Goal: Task Accomplishment & Management: Manage account settings

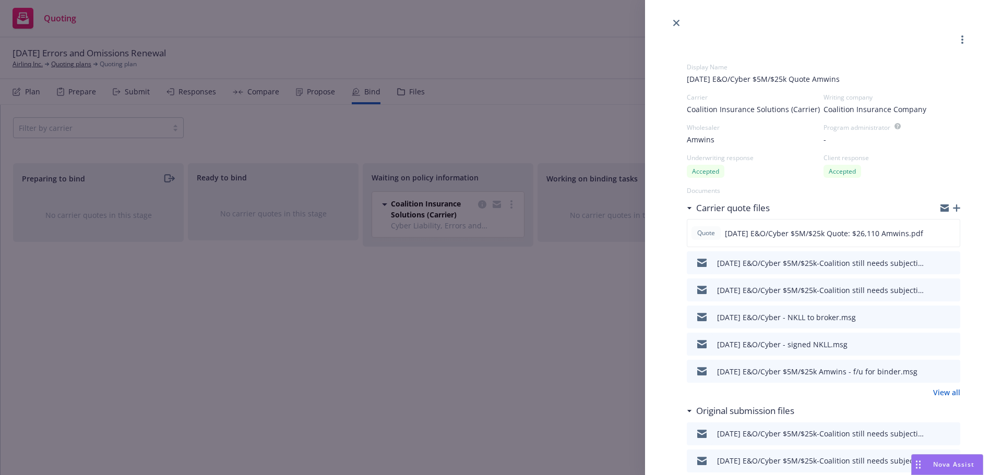
select select "CA"
click at [676, 23] on icon "close" at bounding box center [676, 23] width 6 height 6
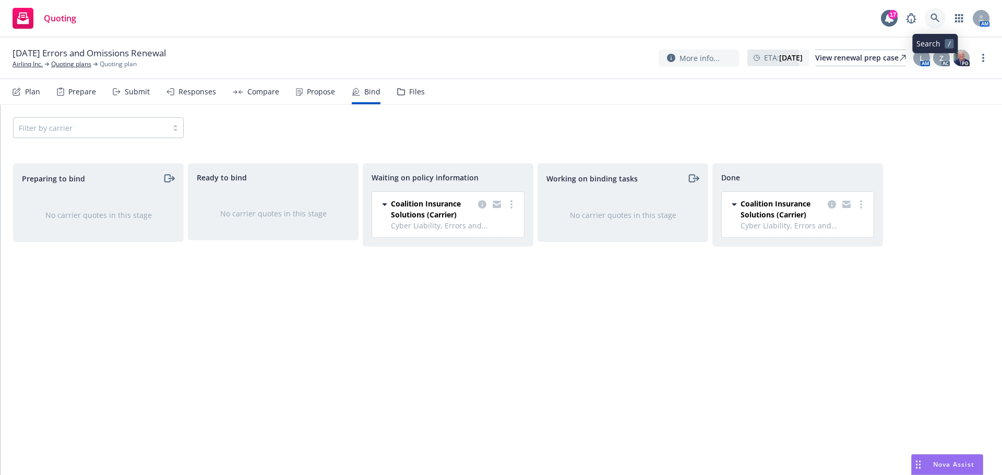
click at [935, 13] on link at bounding box center [935, 18] width 21 height 21
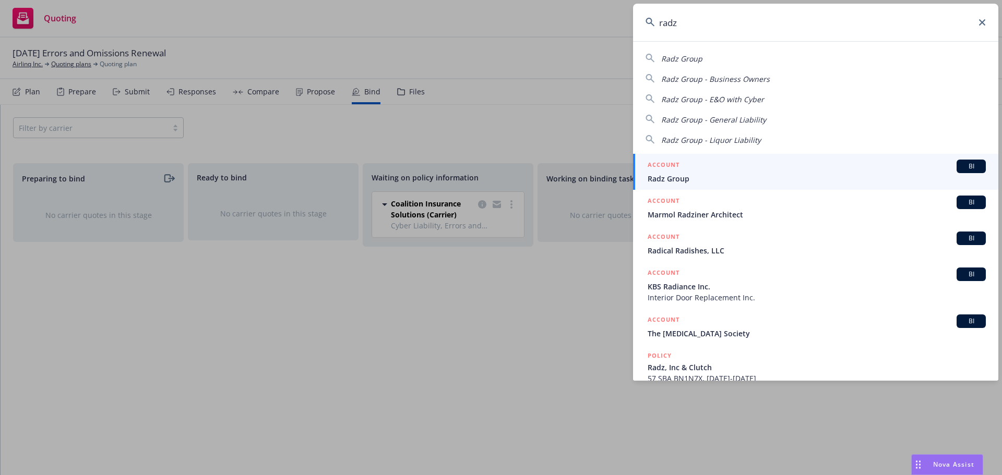
type input "radz"
click at [683, 175] on span "Radz Group" at bounding box center [817, 178] width 338 height 11
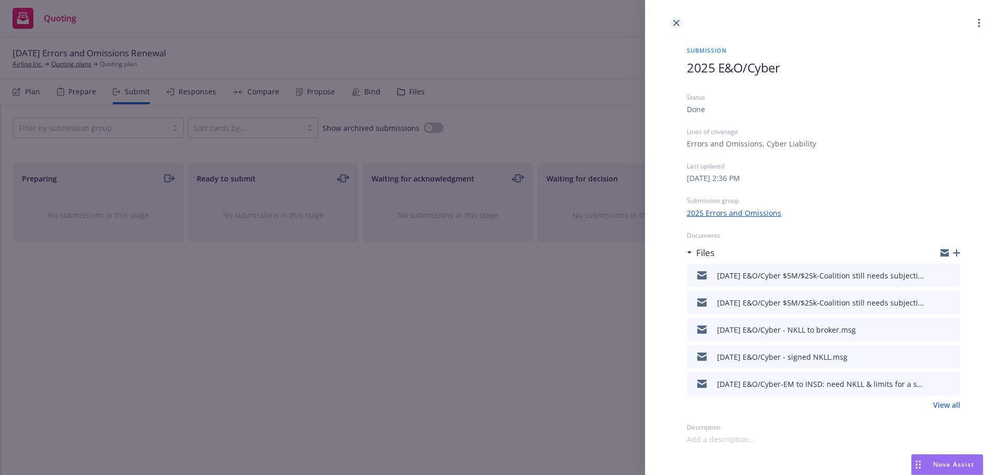
click at [678, 23] on icon "close" at bounding box center [676, 23] width 6 height 6
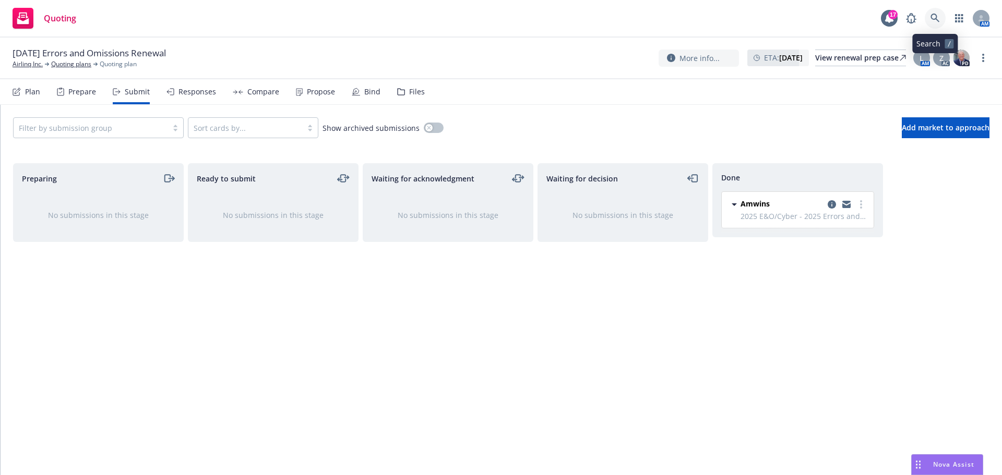
click at [934, 19] on icon at bounding box center [934, 18] width 9 height 9
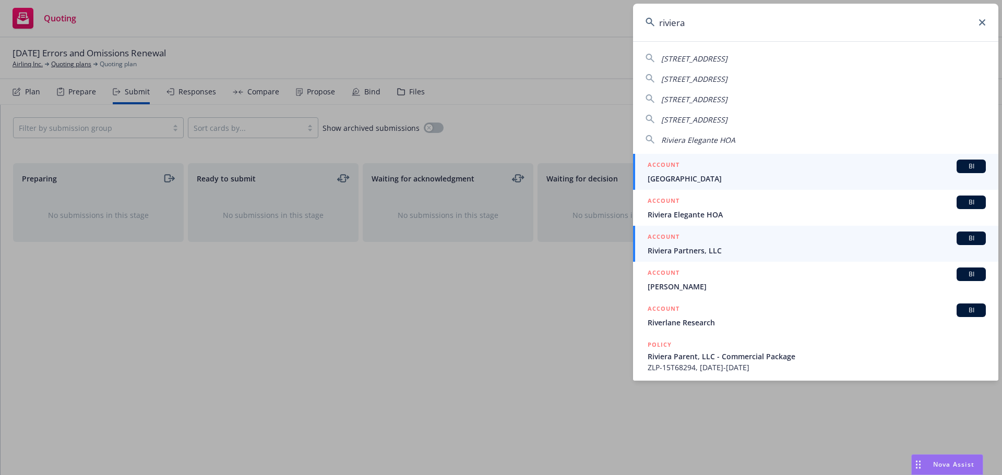
type input "riviera"
click at [702, 246] on span "Riviera Partners, LLC" at bounding box center [817, 250] width 338 height 11
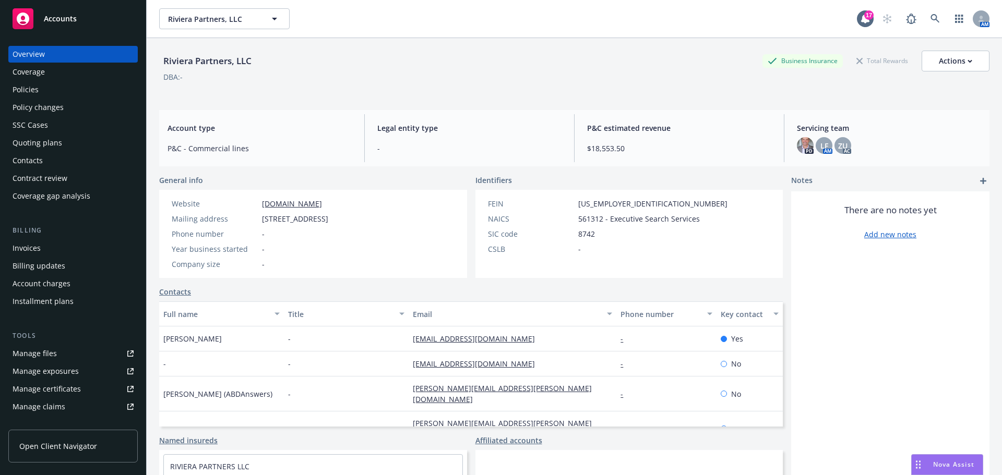
click at [41, 142] on div "Quoting plans" at bounding box center [38, 143] width 50 height 17
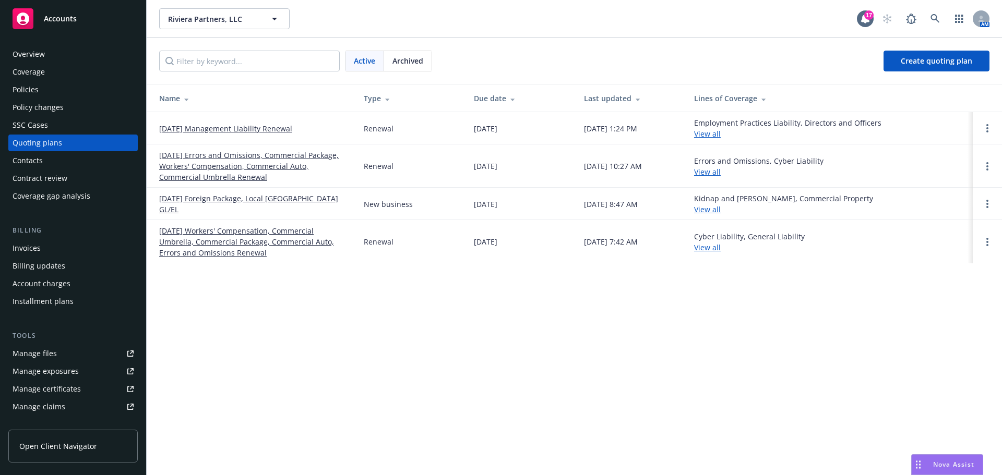
click at [249, 129] on link "09/24/25 Management Liability Renewal" at bounding box center [225, 128] width 133 height 11
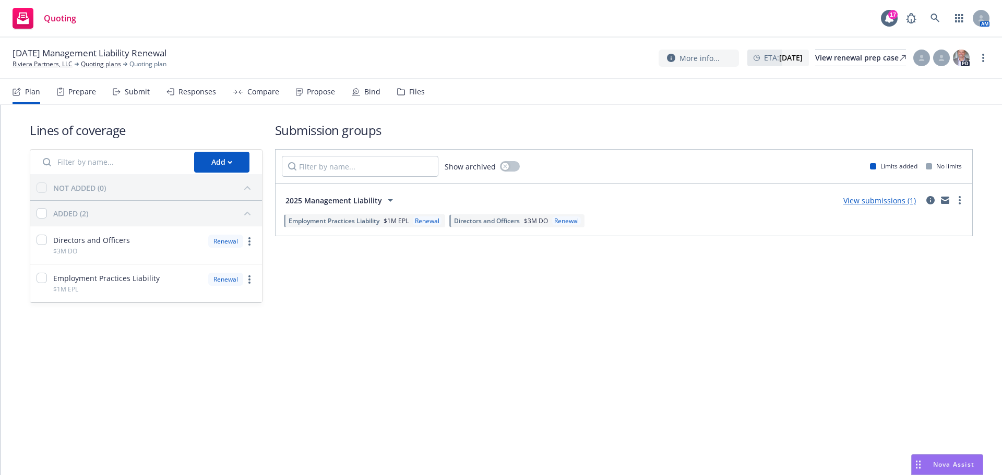
click at [133, 91] on div "Submit" at bounding box center [137, 92] width 25 height 8
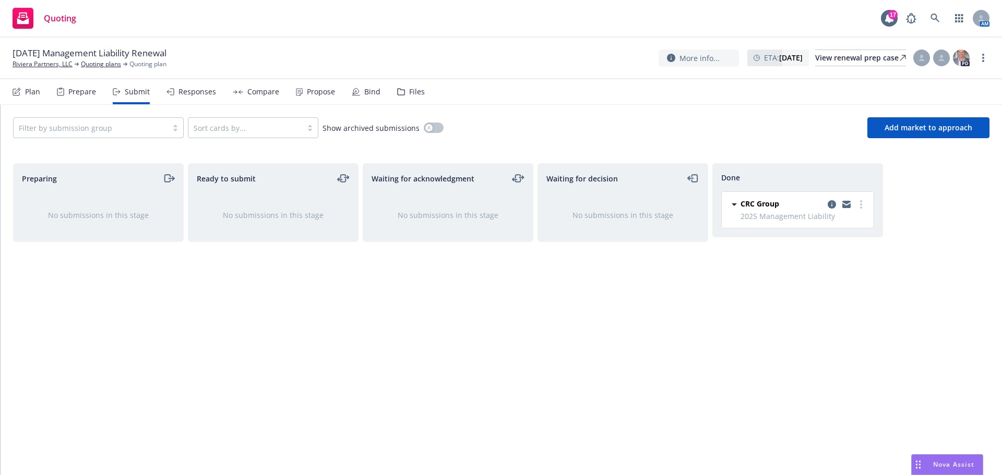
click at [365, 90] on div "Bind" at bounding box center [372, 92] width 16 height 8
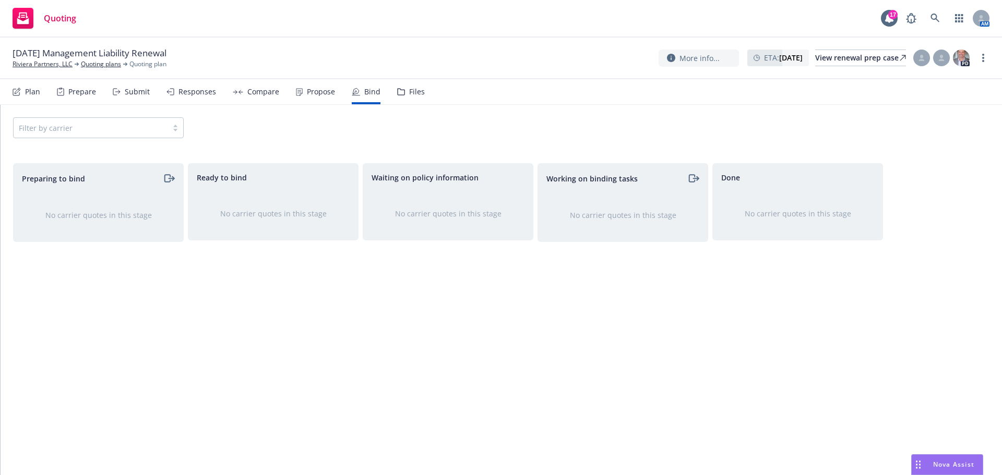
click at [137, 91] on div "Submit" at bounding box center [137, 92] width 25 height 8
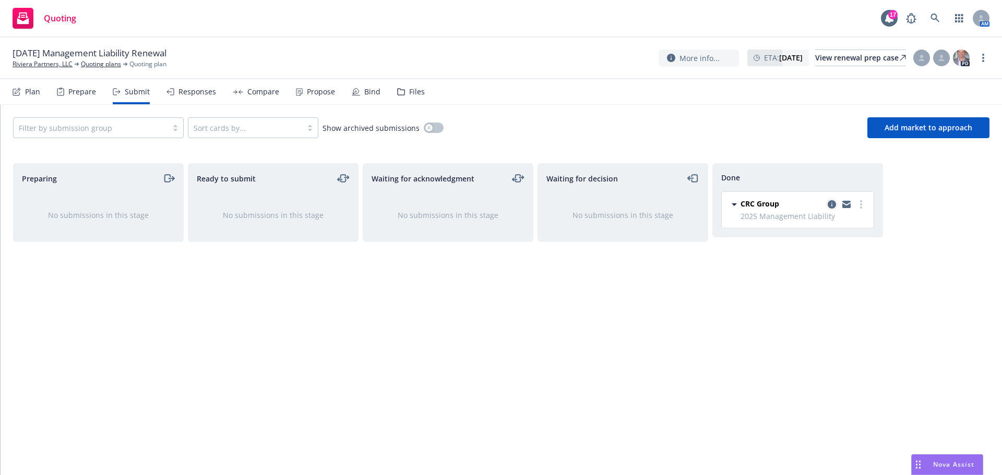
click at [830, 203] on icon "copy logging email" at bounding box center [832, 204] width 8 height 8
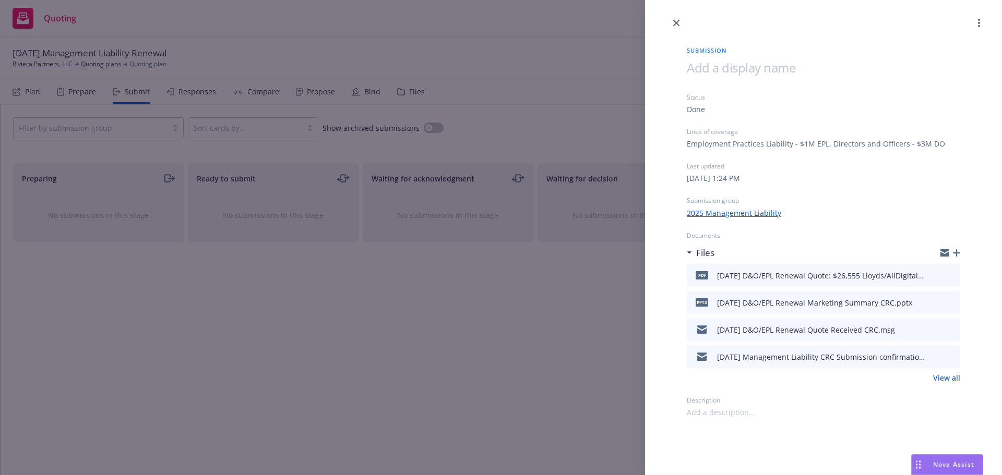
click at [958, 249] on icon "button" at bounding box center [956, 252] width 7 height 7
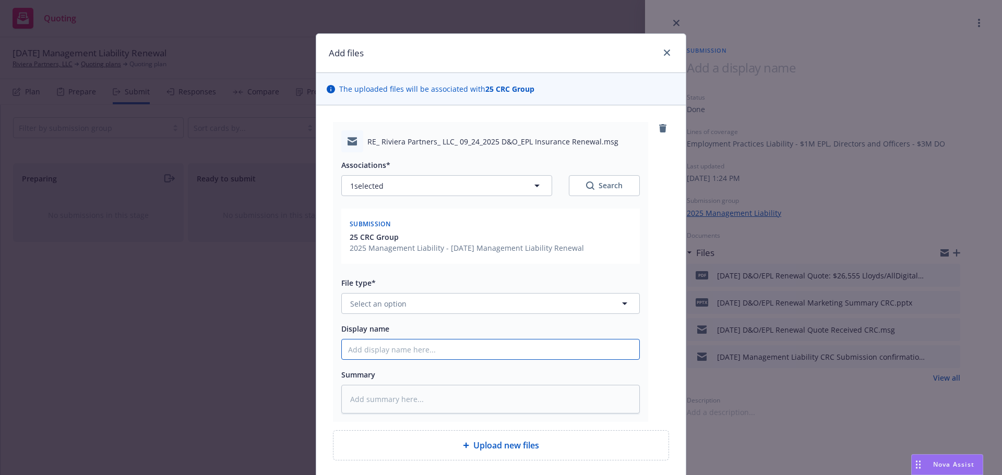
click at [360, 350] on input "Display name" at bounding box center [490, 350] width 297 height 20
type textarea "x"
type input "9"
type textarea "x"
type input "9/"
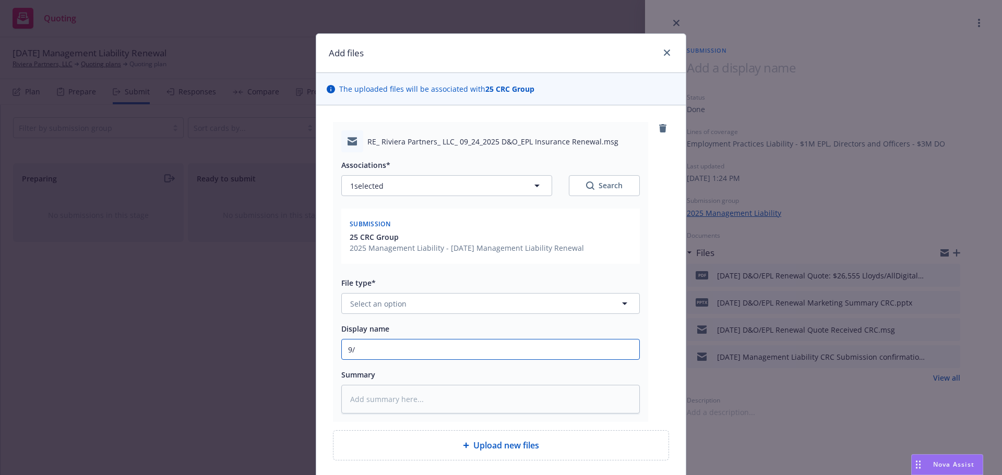
type textarea "x"
type input "9/2"
type textarea "x"
type input "9/24"
type textarea "x"
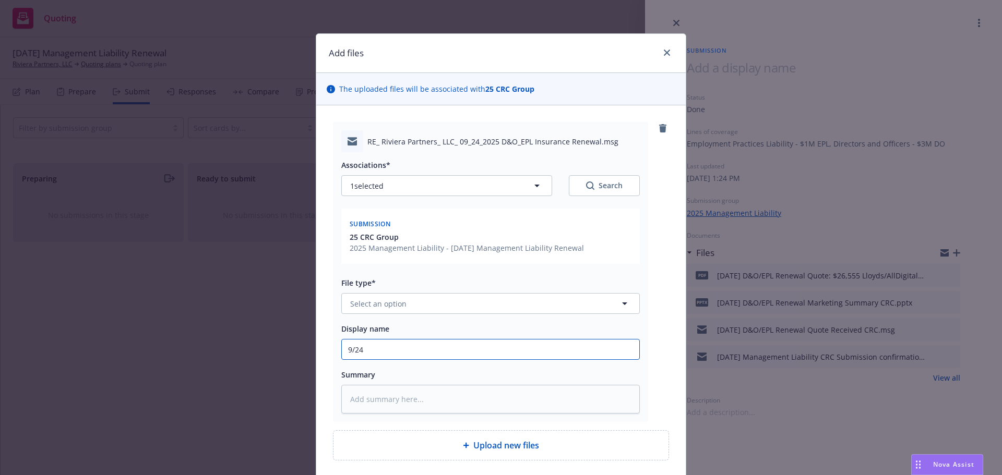
type input "9/24/"
type textarea "x"
type input "9/24/2"
type textarea "x"
type input "9/24/20"
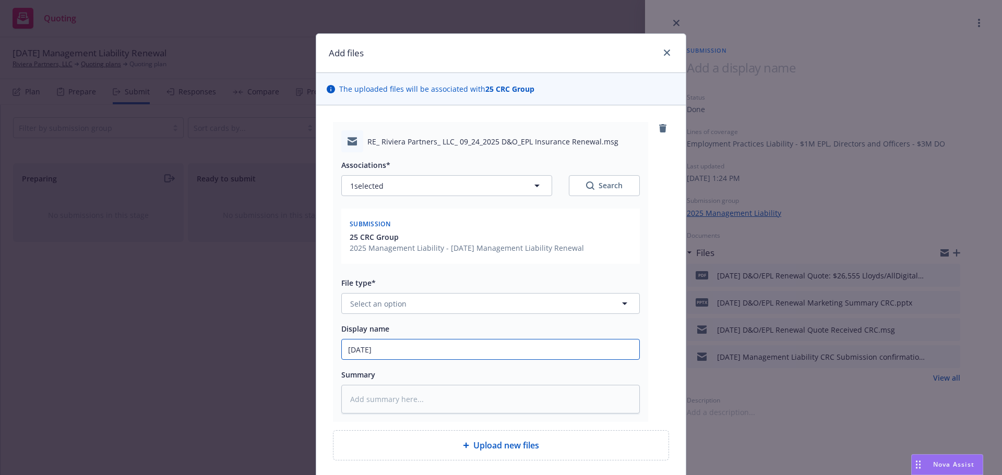
type textarea "x"
type input "9/24/202"
type textarea "x"
type input "9/24/2025"
type textarea "x"
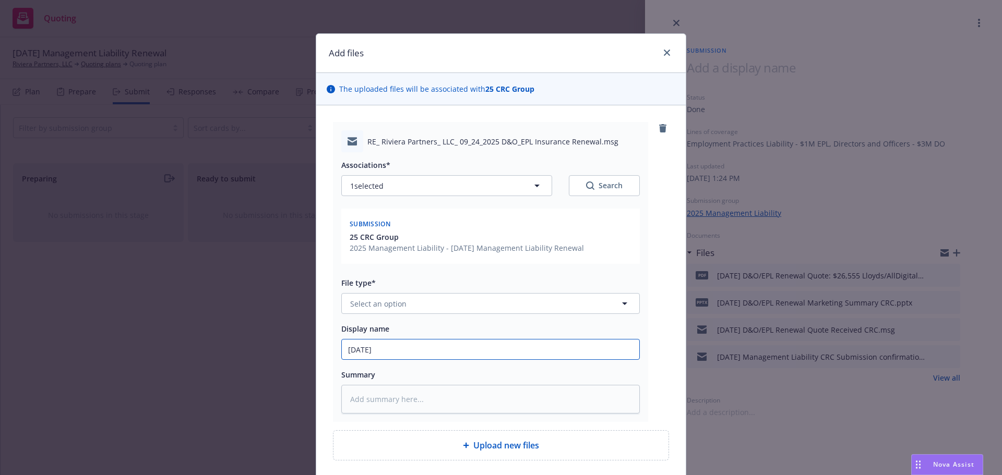
type input "9/24/2025"
type textarea "x"
type input "9/24/2025 D"
type textarea "x"
type input "9/24/2025 D&"
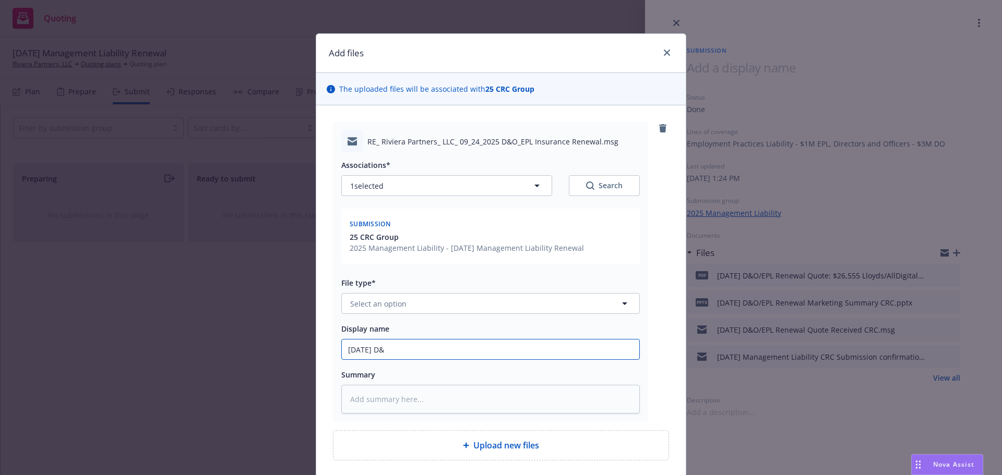
type textarea "x"
type input "9/24/2025 D&O"
type textarea "x"
type input "9/24/2025 D&O/"
type textarea "x"
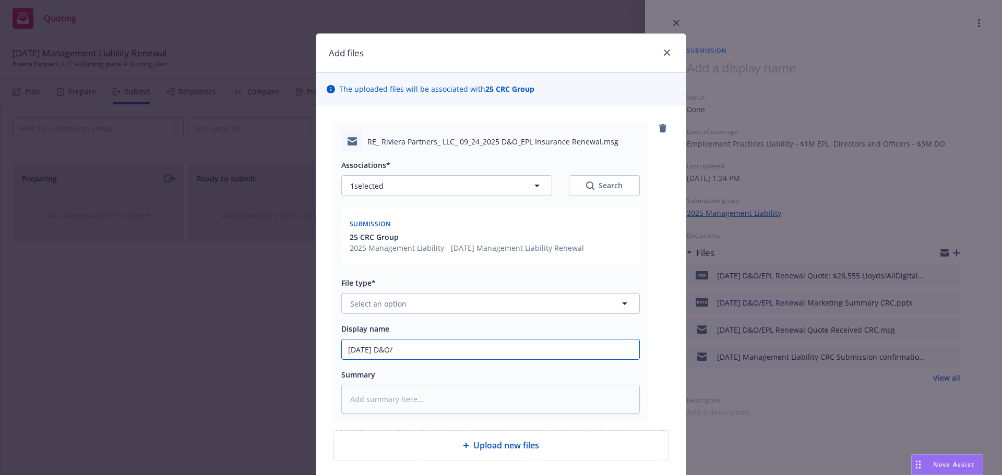
type input "9/24/2025 D&O/E"
type textarea "x"
type input "9/24/2025 D&O/EP"
type textarea "x"
type input "9/24/2025 D&O/EPL"
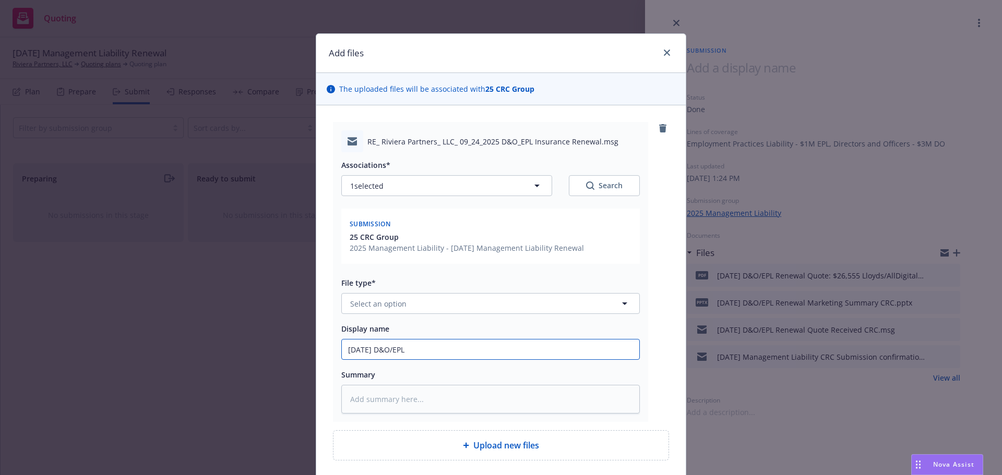
type textarea "x"
type input "9/24/2025 D&O/EPL"
type textarea "x"
type input "9/24/2025 D&O/EPL E"
type textarea "x"
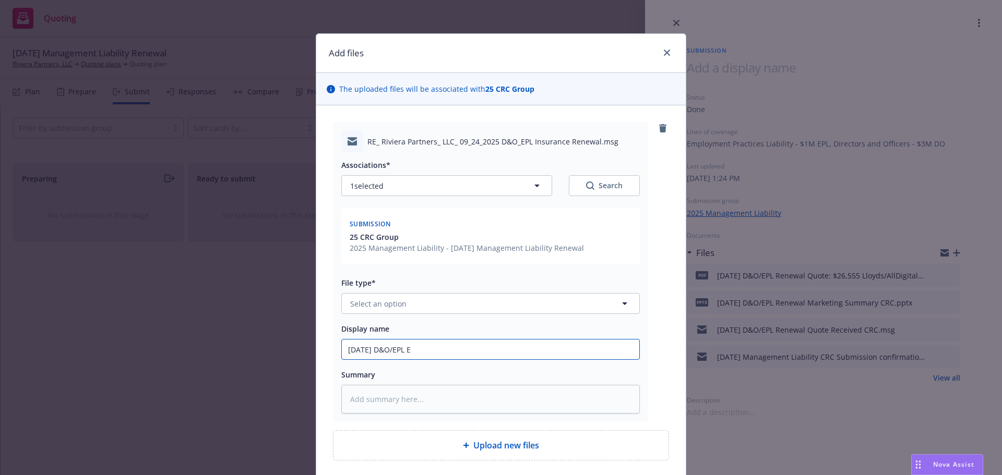
type input "9/24/2025 D&O/EPL EM"
type textarea "x"
type input "9/24/2025 D&O/EPL EM"
type textarea "x"
type input "9/24/2025 D&O/EPL EM t"
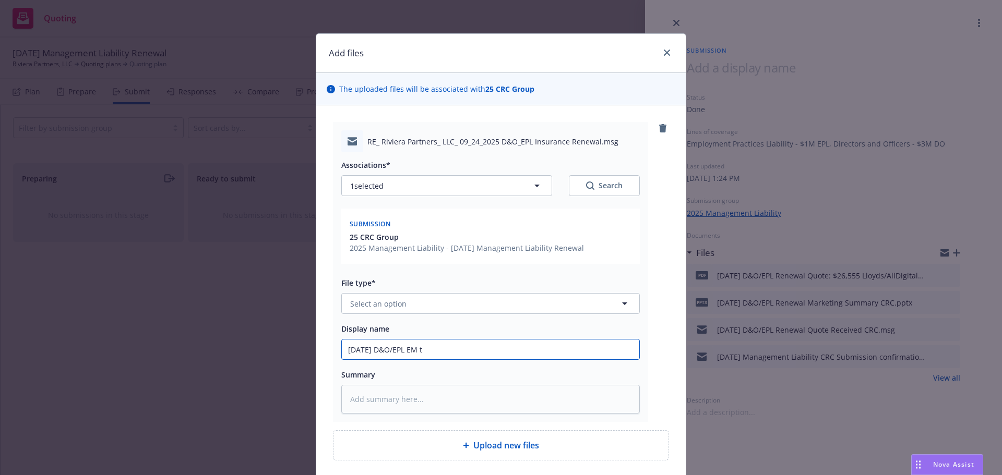
type textarea "x"
type input "9/24/2025 D&O/EPL EM to"
type textarea "x"
type input "9/24/2025 D&O/EPL EM to"
type textarea "x"
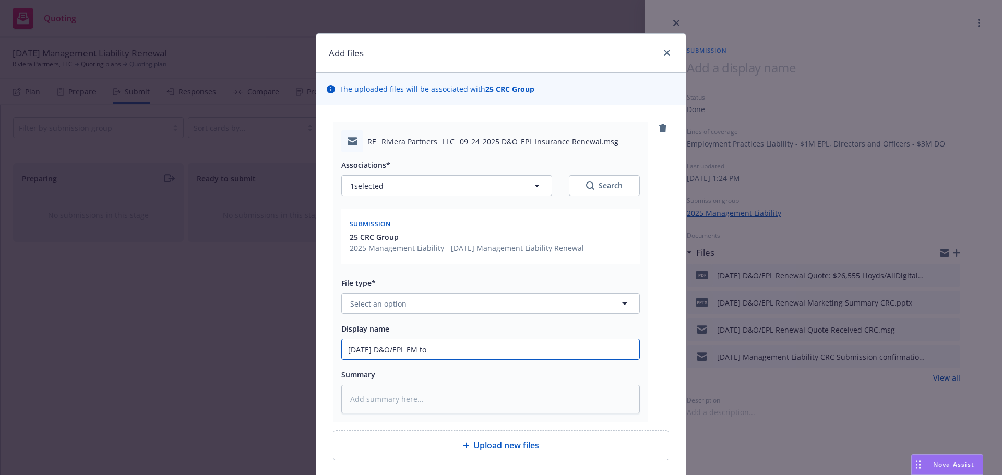
type input "9/24/2025 D&O/EPL EM to C"
type textarea "x"
type input "9/24/2025 D&O/EPL EM to CR"
type textarea "x"
type input "9/24/2025 D&O/EPL EM to CRC"
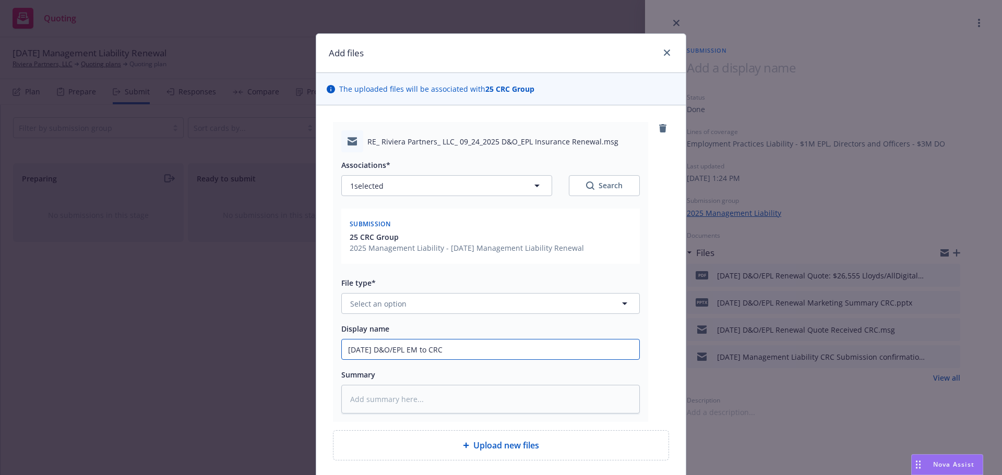
type textarea "x"
type input "9/24/2025 D&O/EPL EM to CRC"
type textarea "x"
type input "9/24/2025 D&O/EPL EM to CRC -"
type textarea "x"
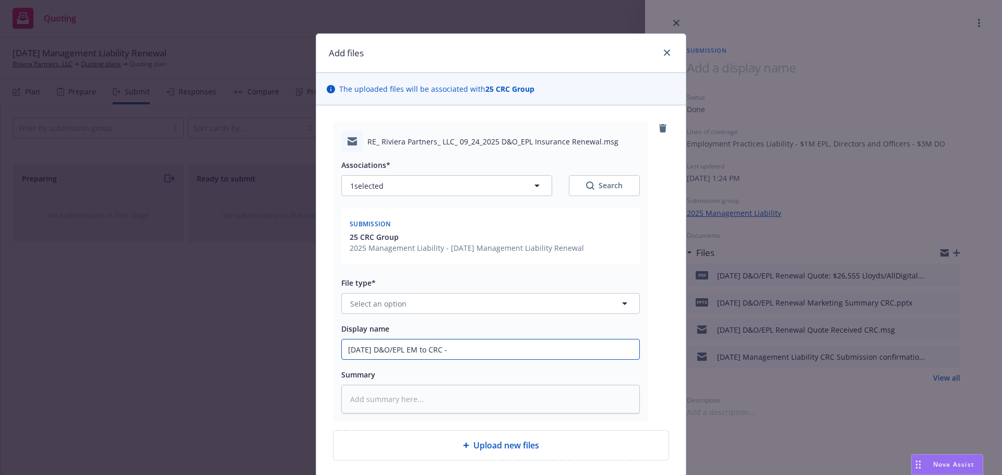
type input "9/24/2025 D&O/EPL EM to CRC -"
type textarea "x"
type input "9/24/2025 D&O/EPL EM to CRC - n"
type textarea "x"
type input "9/24/2025 D&O/EPL EM to CRC - ne"
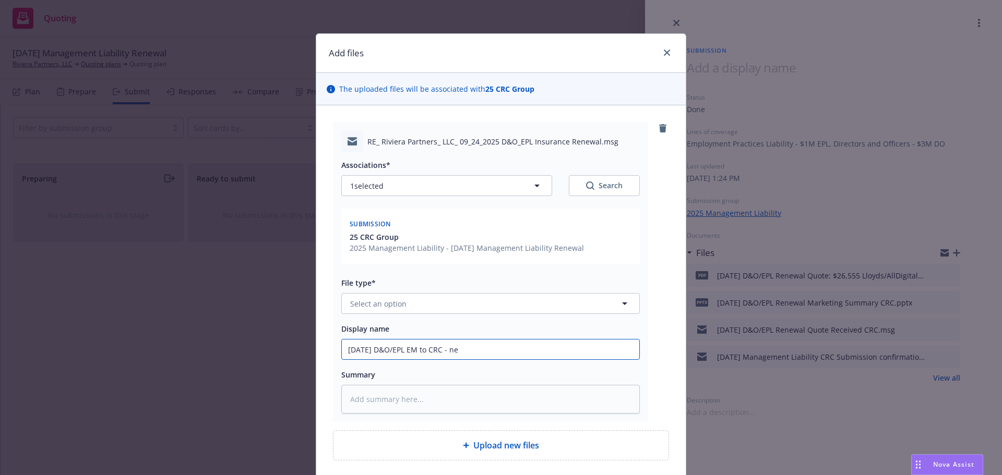
type textarea "x"
type input "9/24/2025 D&O/EPL EM to CRC - new"
type textarea "x"
type input "9/24/2025 D&O/EPL EM to CRC - new"
type textarea "x"
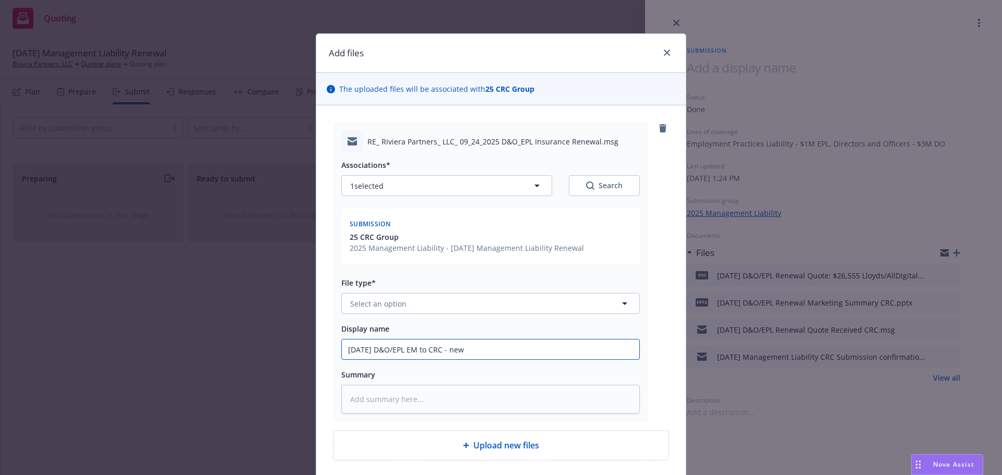
type input "9/24/2025 D&O/EPL EM to CRC - new c"
type textarea "x"
type input "9/24/2025 D&O/EPL EM to CRC - new cl"
type textarea "x"
type input "9/24/2025 D&O/EPL EM to CRC - new cla"
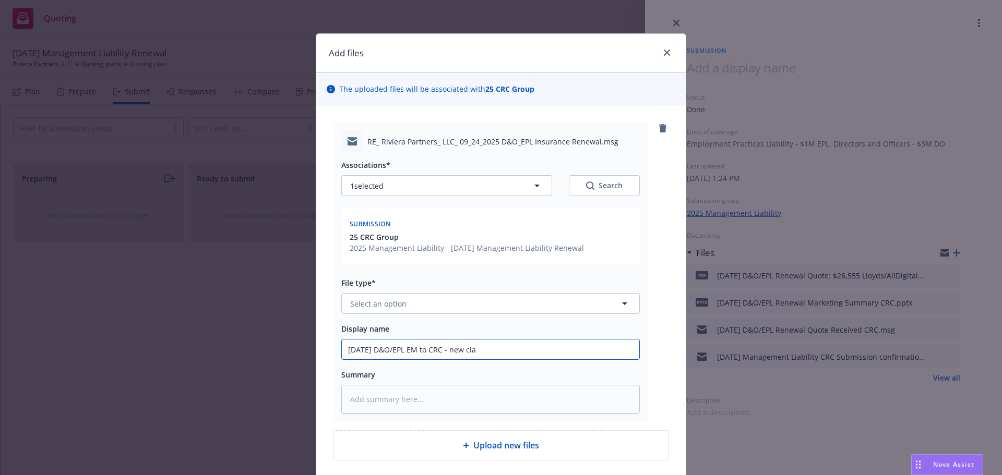
type textarea "x"
type input "9/24/2025 D&O/EPL EM to CRC - new clai"
type textarea "x"
type input "9/24/2025 D&O/EPL EM to CRC - new claim"
type textarea "x"
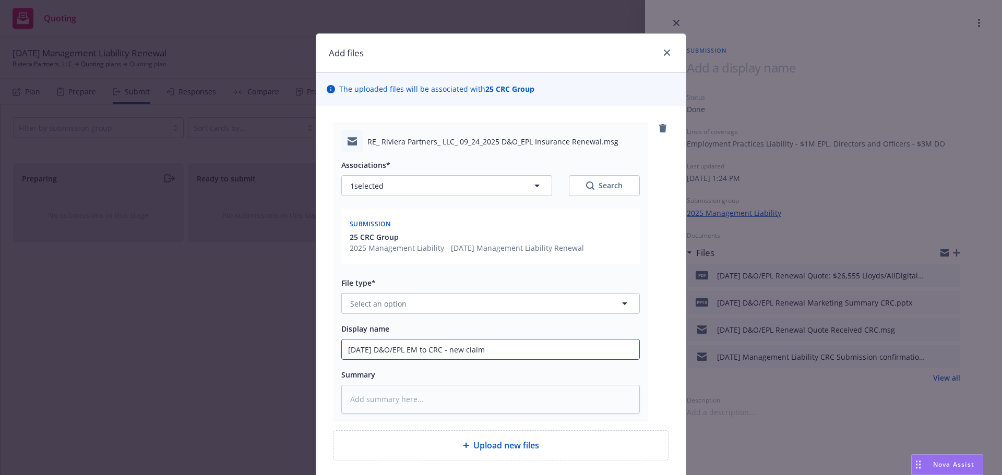
type input "9/24/2025 D&O/EPL EM to CRC - new claim"
type textarea "x"
type input "9/24/2025 D&O/EPL EM to CRC - new claim re"
type textarea "x"
type input "9/24/2025 D&O/EPL EM to CRC - new claim rep"
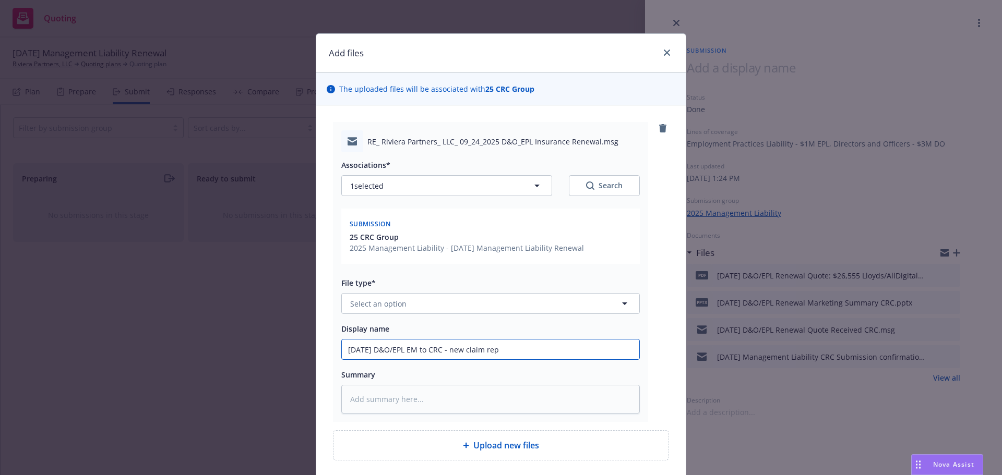
type textarea "x"
type input "9/24/2025 D&O/EPL EM to CRC - new claim repo"
type textarea "x"
type input "9/24/2025 D&O/EPL EM to CRC - new claim repor"
type textarea "x"
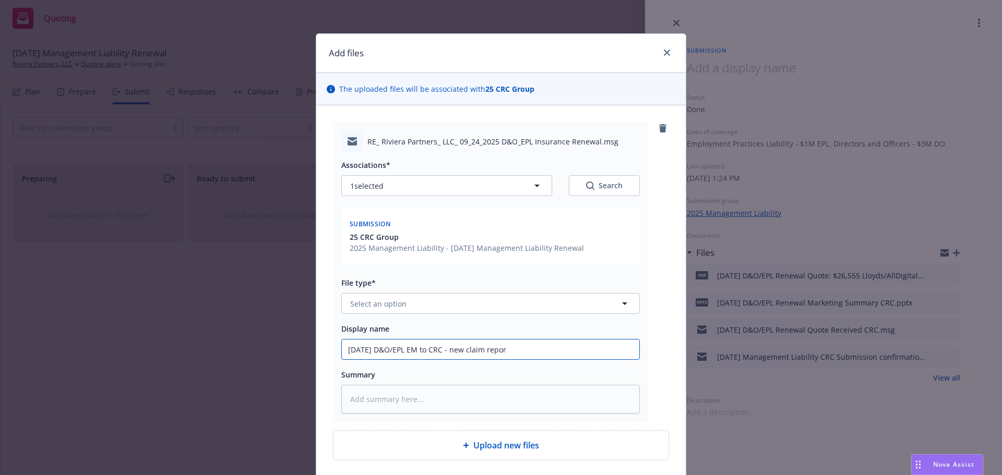
type input "9/24/2025 D&O/EPL EM to CRC - new claim report"
type textarea "x"
type input "9/24/2025 D&O/EPL EM to CRC - new claim reporte"
type textarea "x"
type input "9/24/2025 D&O/EPL EM to CRC - new claim reported"
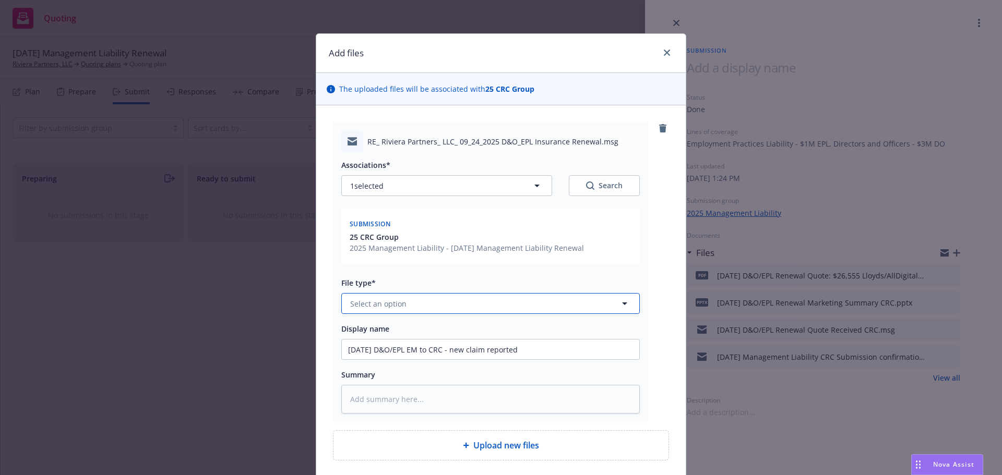
click at [413, 301] on button "Select an option" at bounding box center [490, 303] width 298 height 21
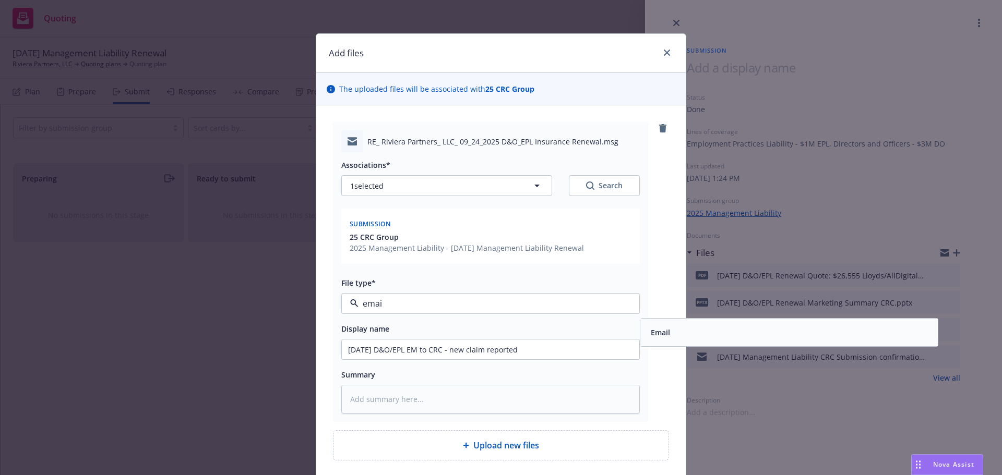
type input "email"
click at [679, 335] on div "Email" at bounding box center [789, 332] width 285 height 15
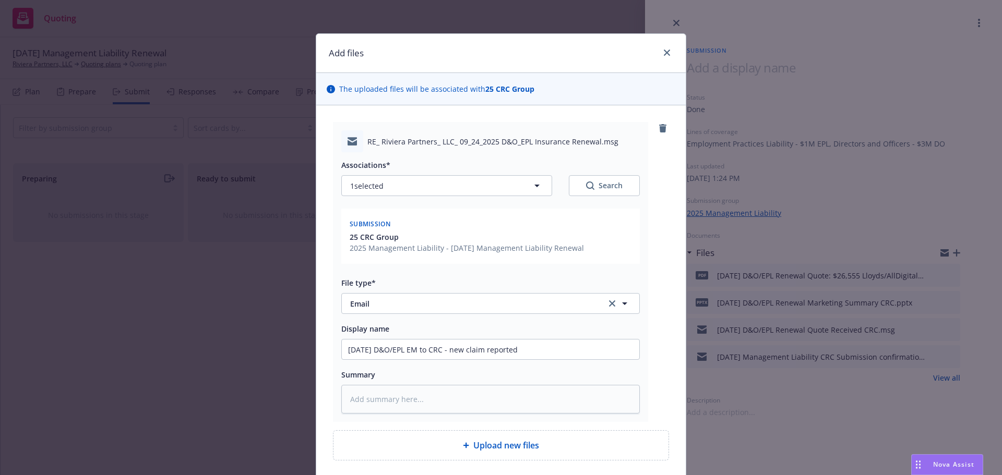
scroll to position [82, 0]
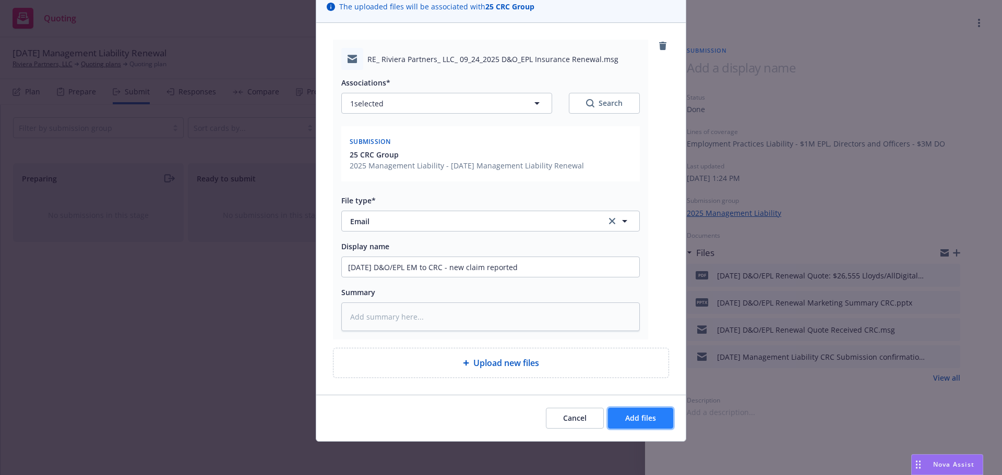
drag, startPoint x: 649, startPoint y: 416, endPoint x: 685, endPoint y: 397, distance: 40.6
click at [648, 416] on span "Add files" at bounding box center [640, 418] width 31 height 10
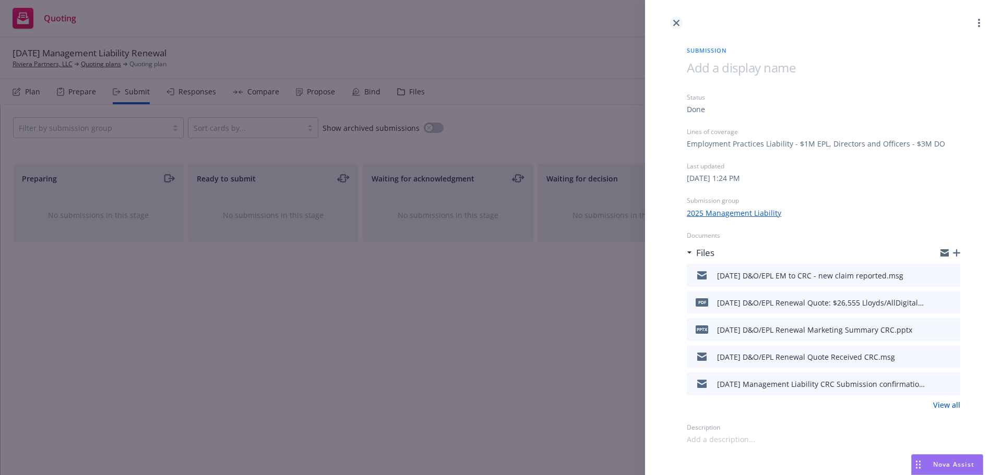
click at [677, 21] on icon "close" at bounding box center [676, 23] width 6 height 6
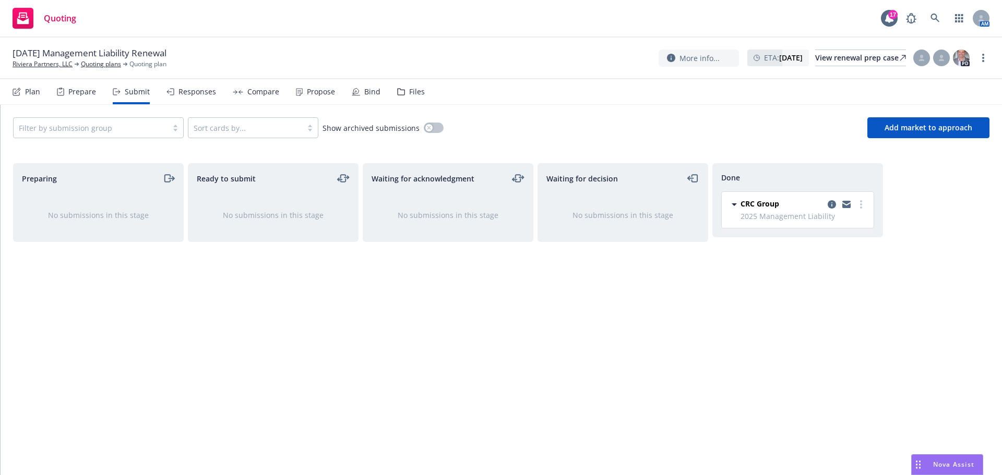
click at [409, 91] on div "Files" at bounding box center [417, 92] width 16 height 8
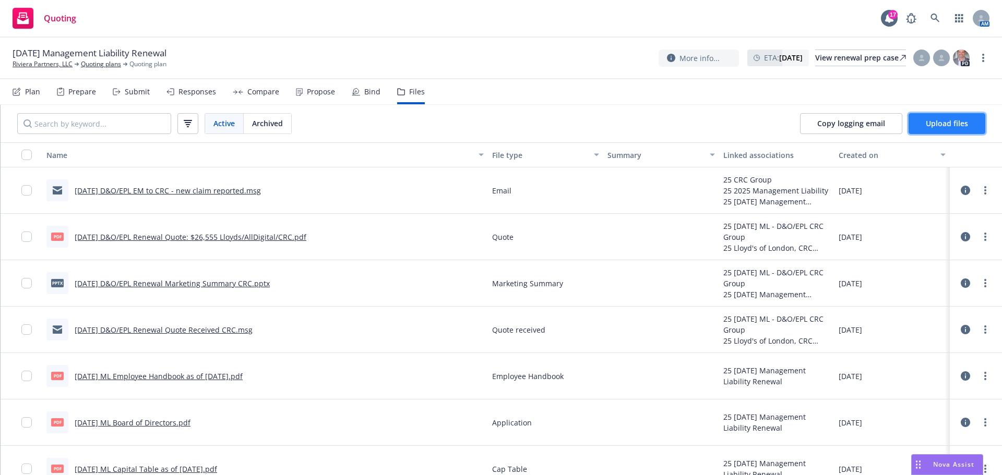
click at [944, 127] on span "Upload files" at bounding box center [947, 123] width 42 height 10
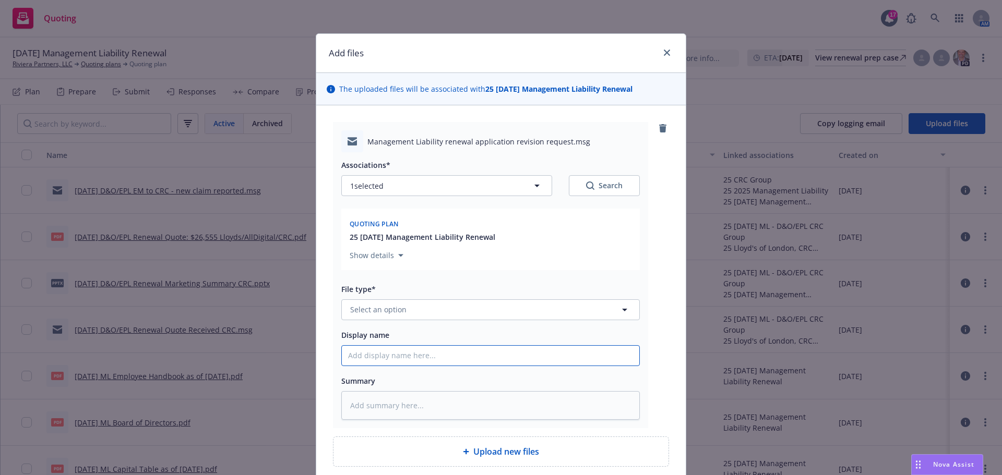
click at [364, 359] on input "Display name" at bounding box center [490, 356] width 297 height 20
type textarea "x"
type input "9"
type textarea "x"
type input "9/"
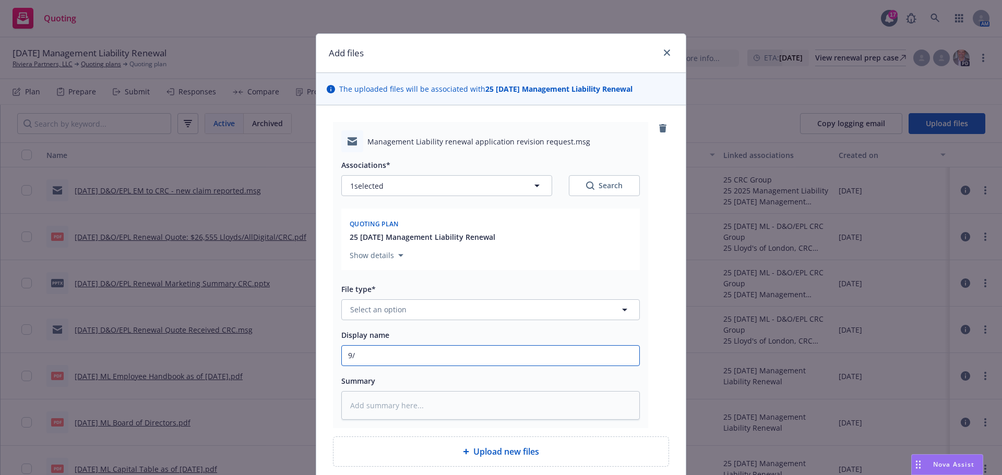
type textarea "x"
type input "9/2"
type textarea "x"
type input "9/24"
type textarea "x"
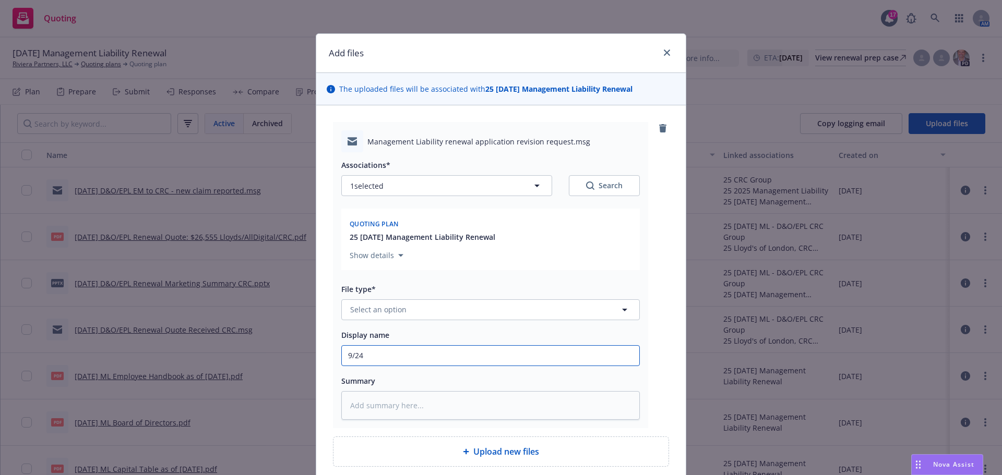
type input "9/24/"
type textarea "x"
type input "9/24/20"
type textarea "x"
type input "9/24/202"
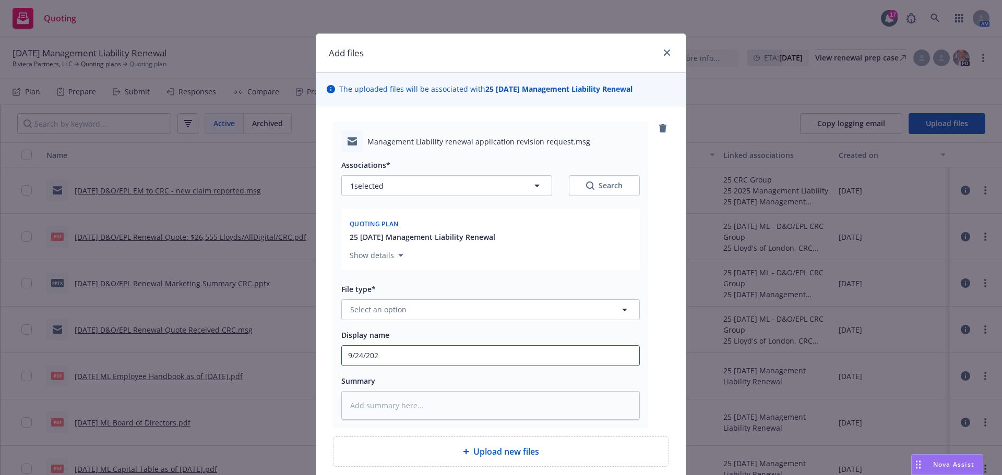
type textarea "x"
type input "9/24/2025"
type textarea "x"
type input "9/24/2025"
type textarea "x"
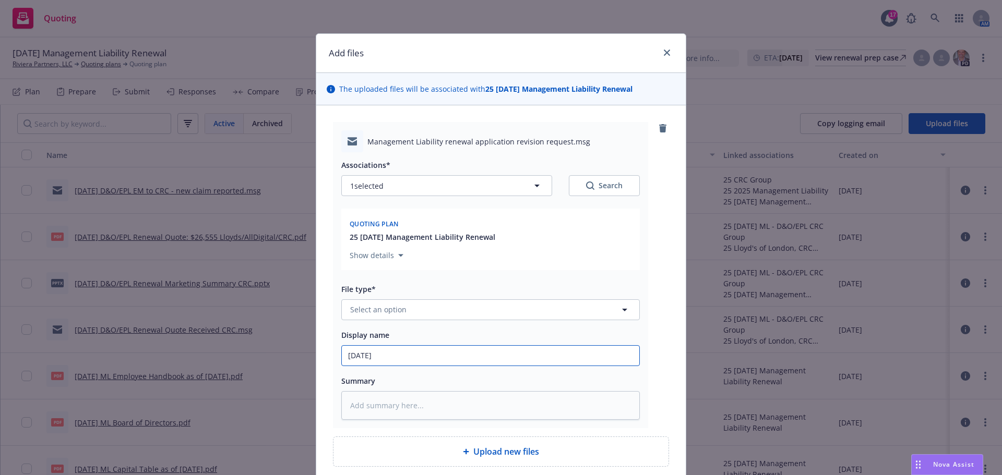
type input "9/24/2025 D"
type textarea "x"
type input "9/24/2025 D&"
type textarea "x"
type input "9/24/2025 D&O"
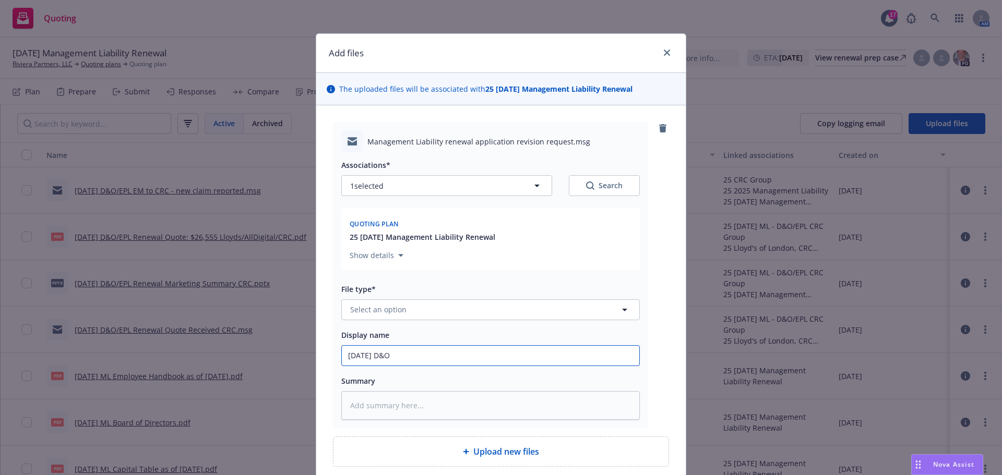
type textarea "x"
type input "9/24/2025 D&O/"
type textarea "x"
type input "9/24/2025 D&O/E"
type textarea "x"
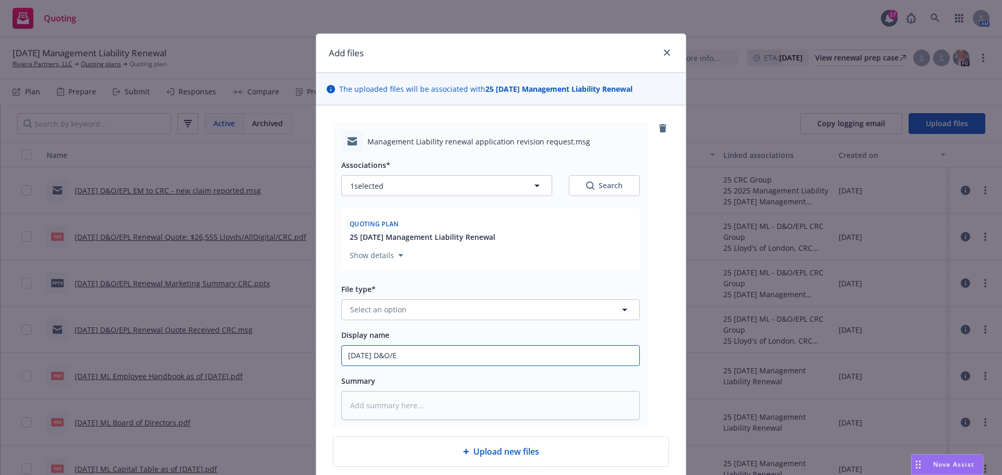
type input "9/24/2025 D&O/EP"
type textarea "x"
type input "9/24/2025 D&O/EPL"
type textarea "x"
type input "9/24/2025 D&O/EPL"
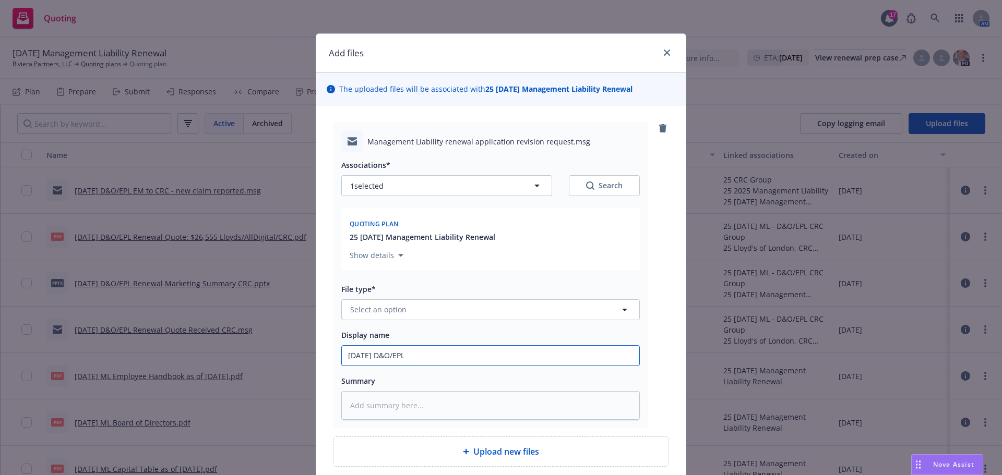
type textarea "x"
type input "9/24/2025 D&O/EPL E"
type textarea "x"
type input "9/24/2025 D&O/EPL EM"
type textarea "x"
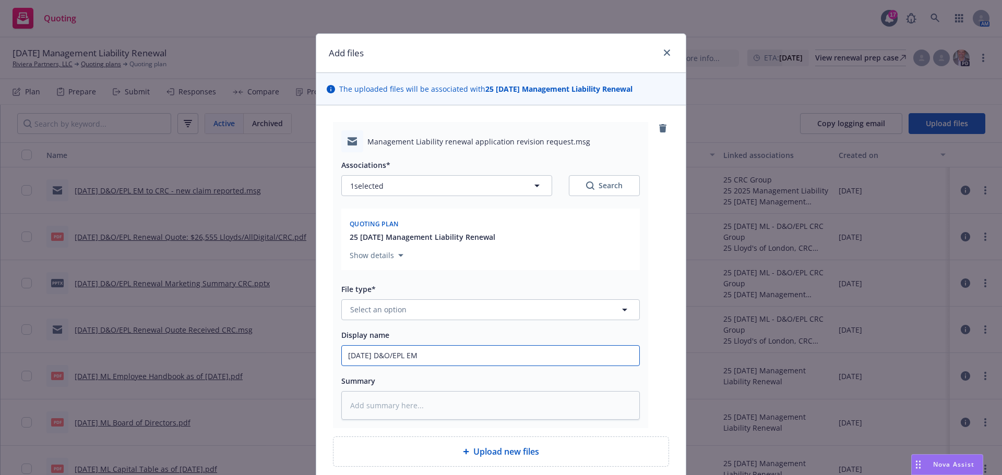
type input "9/24/2025 D&O/EPL EM"
type textarea "x"
type input "9/24/2025 D&O/EPL EM t"
type textarea "x"
type input "9/24/2025 D&O/EPL EM to"
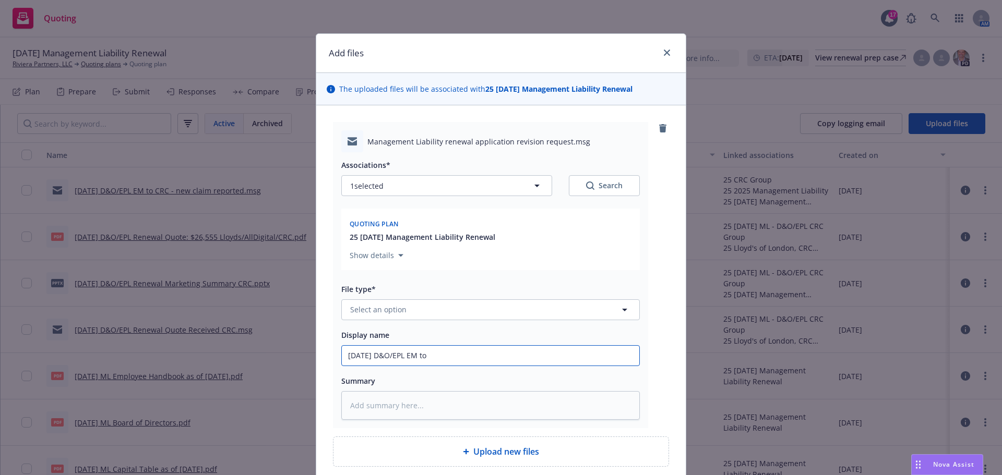
type textarea "x"
type input "9/24/2025 D&O/EPL EM to"
type textarea "x"
type input "9/24/2025 D&O/EPL EM to I"
type textarea "x"
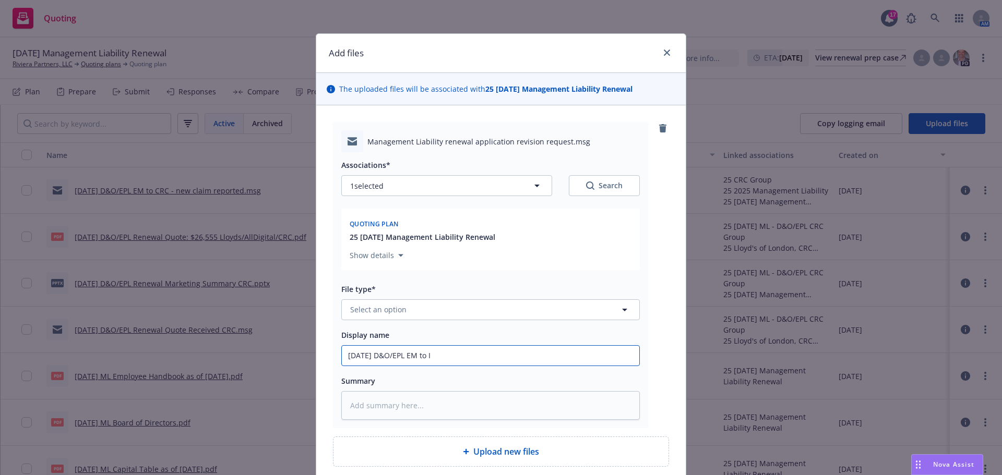
type input "9/24/2025 D&O/EPL EM to IN"
type textarea "x"
type input "9/24/2025 D&O/EPL EM to INS"
type textarea "x"
type input "9/24/2025 D&O/EPL EM to INSD"
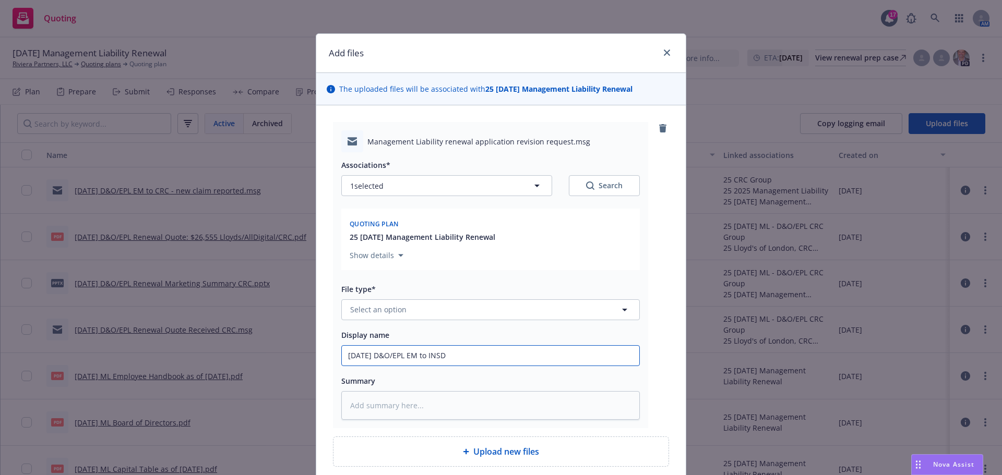
type textarea "x"
type input "9/24/2025 D&O/EPL EM to INSD"
type textarea "x"
type input "9/24/2025 D&O/EPL EM to INSD -"
type textarea "x"
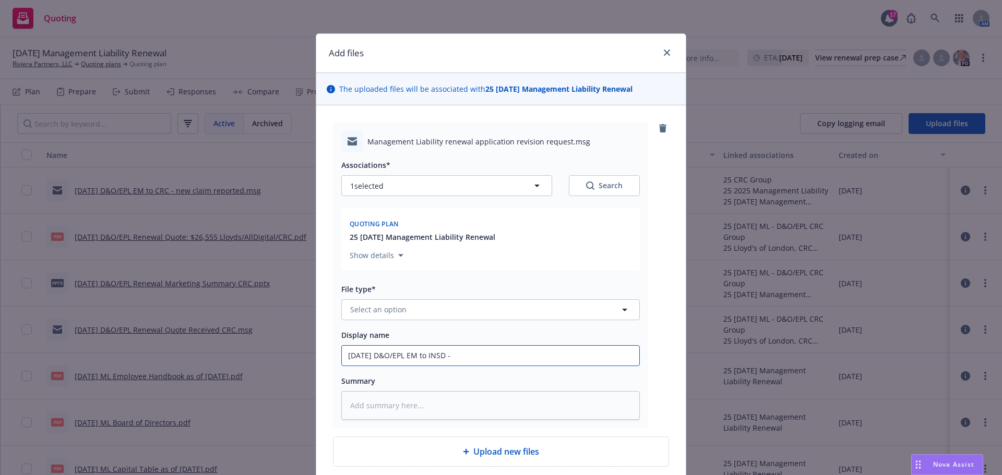
type input "9/24/2025 D&O/EPL EM to INSD -"
type textarea "x"
type input "9/24/2025 D&O/EPL EM to INSD - n"
type textarea "x"
type input "9/24/2025 D&O/EPL EM to INSD - ne"
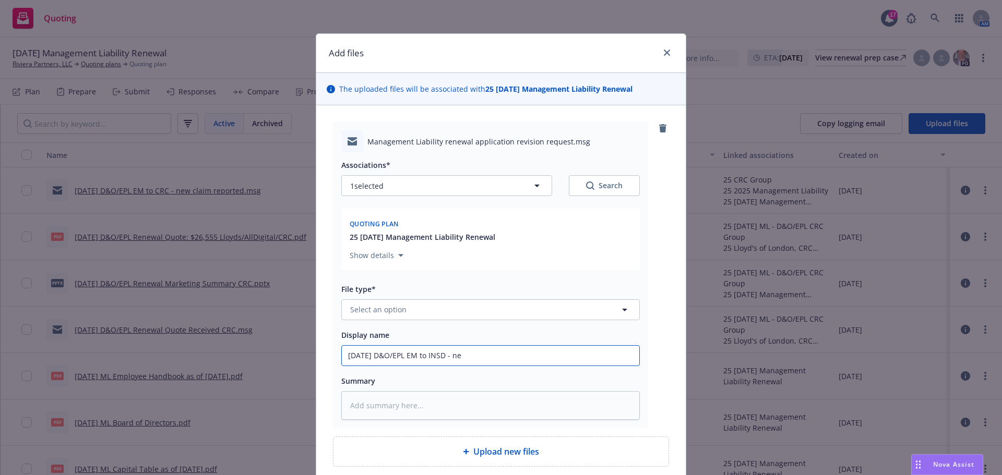
type textarea "x"
type input "9/24/2025 D&O/EPL EM to INSD - nee"
type textarea "x"
type input "9/24/2025 D&O/EPL EM to INSD - need"
type textarea "x"
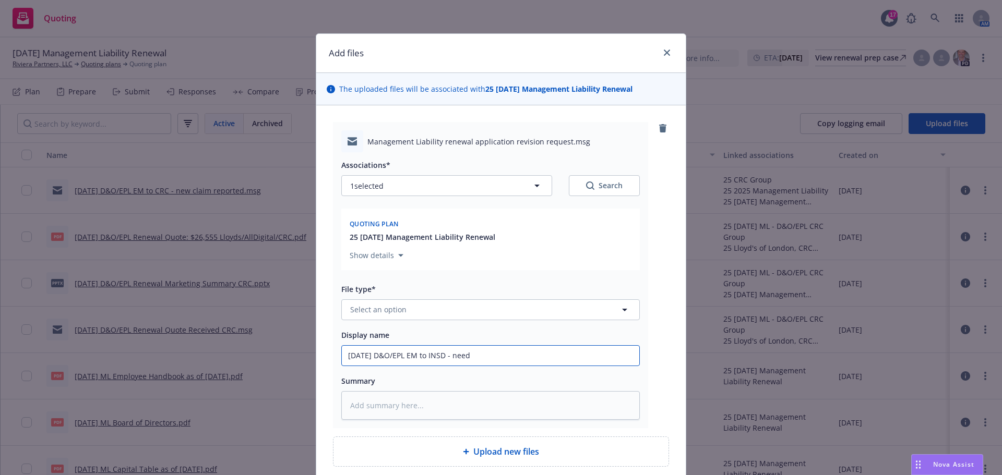
type input "9/24/2025 D&O/EPL EM to INSD - need"
type textarea "x"
type input "9/24/2025 D&O/EPL EM to INSD - need a"
type textarea "x"
type input "9/24/2025 D&O/EPL EM to INSD - need ap"
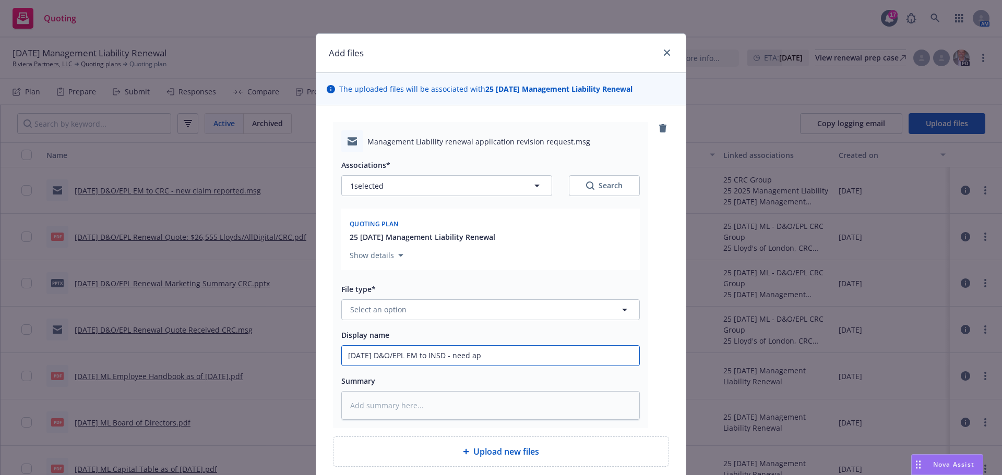
type textarea "x"
type input "9/24/2025 D&O/EPL EM to INSD - need app"
type textarea "x"
type input "9/24/2025 D&O/EPL EM to INSD - need app"
type textarea "x"
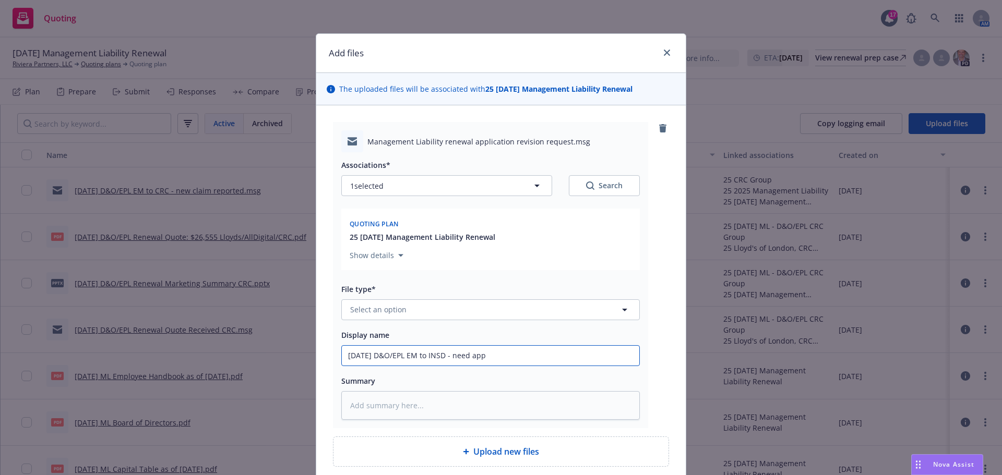
type input "9/24/2025 D&O/EPL EM to INSD - need app u"
type textarea "x"
type input "9/24/2025 D&O/EPL EM to INSD - need app up"
type textarea "x"
type input "9/24/2025 D&O/EPL EM to INSD - need app upd"
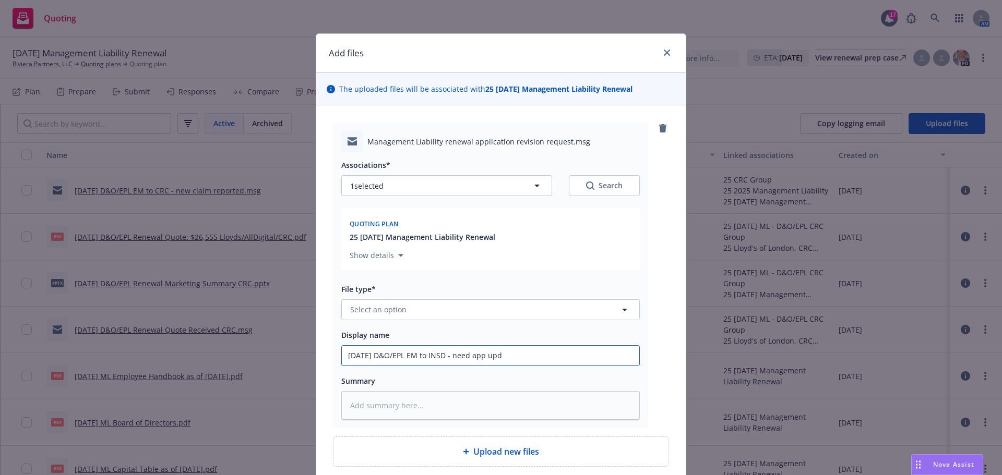
type textarea "x"
type input "9/24/2025 D&O/EPL EM to INSD - need app upda"
type textarea "x"
type input "9/24/2025 D&O/EPL EM to INSD - need app updat"
type textarea "x"
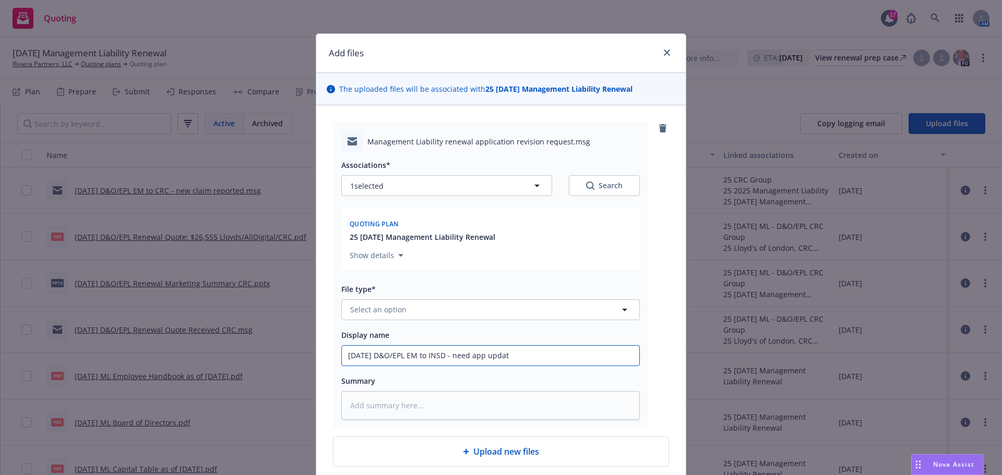
type input "9/24/2025 D&O/EPL EM to INSD - need app update"
type textarea "x"
type input "9/24/2025 D&O/EPL EM to INSD - need app updated"
type textarea "x"
type input "9/24/2025 D&O/EPL EM to INSD - need app updated"
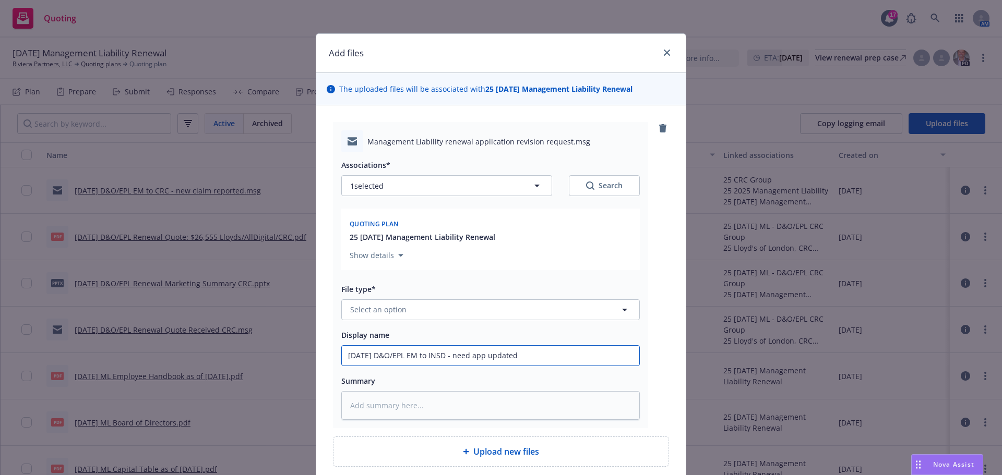
type textarea "x"
type input "9/24/2025 D&O/EPL EM to INSD - need app updated wi"
type textarea "x"
type input "9/24/2025 D&O/EPL EM to INSD - need app updated wit"
type textarea "x"
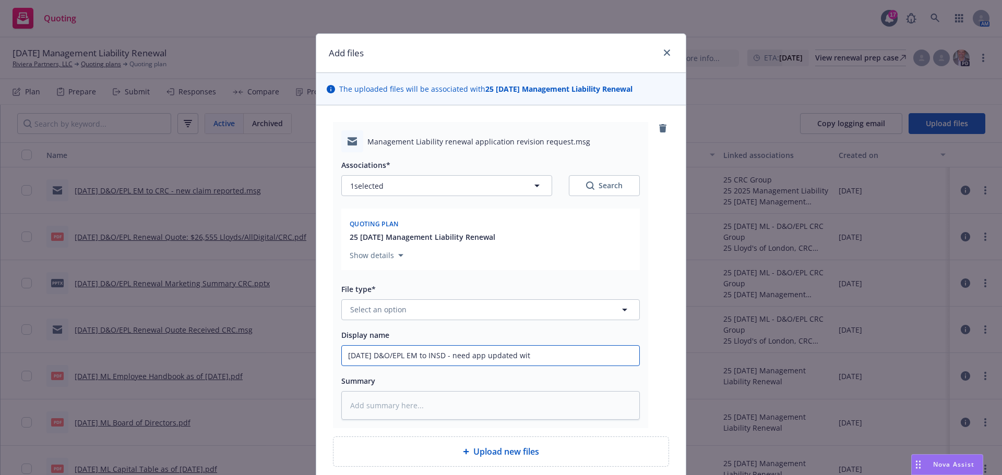
type input "9/24/2025 D&O/EPL EM to INSD - need app updated with"
type textarea "x"
type input "9/24/2025 D&O/EPL EM to INSD - need app updated with"
type textarea "x"
type input "9/24/2025 D&O/EPL EM to INSD - need app updated with c"
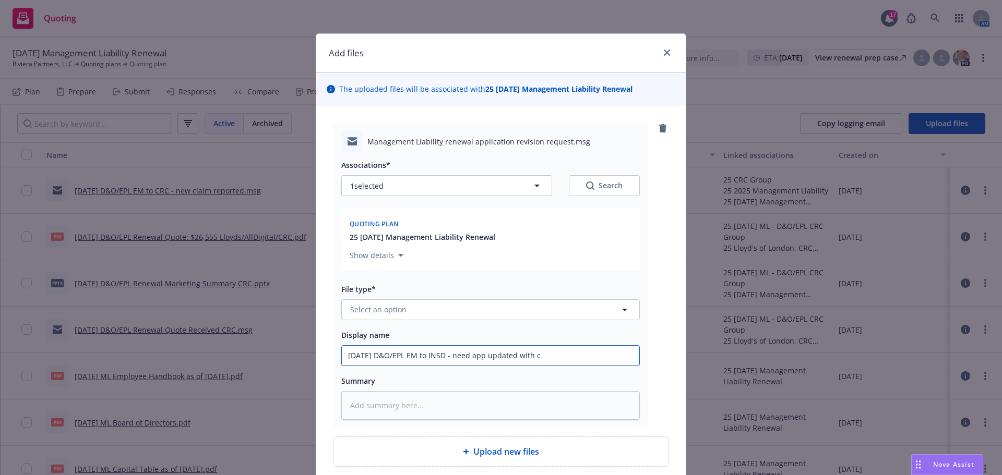
type textarea "x"
click at [381, 305] on span "Select an option" at bounding box center [378, 309] width 56 height 11
click at [363, 284] on span "Email" at bounding box center [361, 281] width 19 height 11
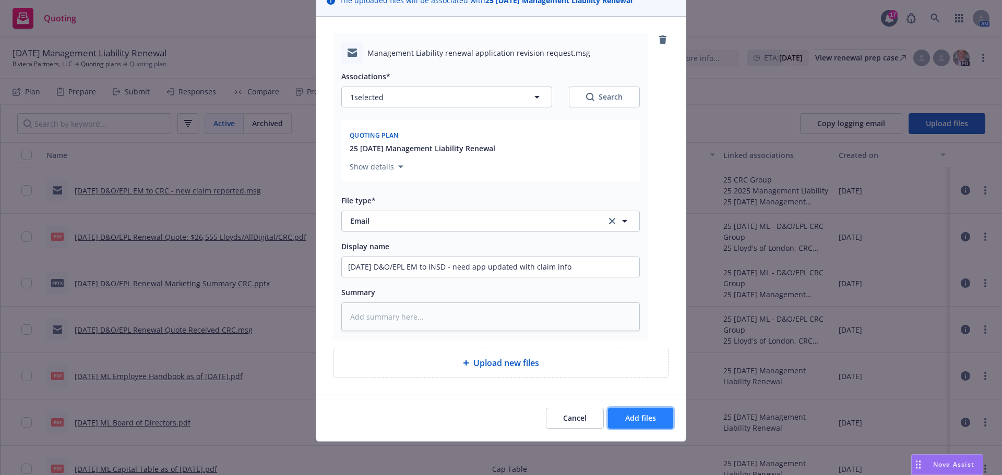
click at [644, 419] on span "Add files" at bounding box center [640, 418] width 31 height 10
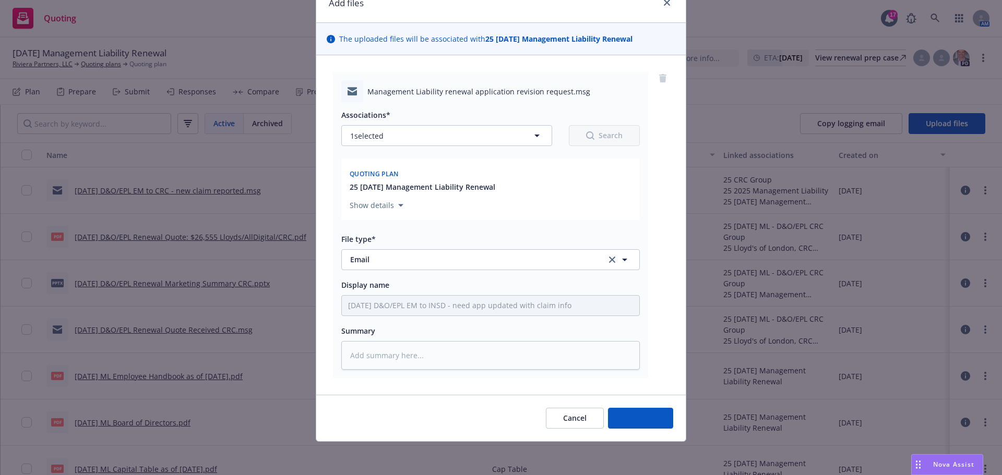
scroll to position [50, 0]
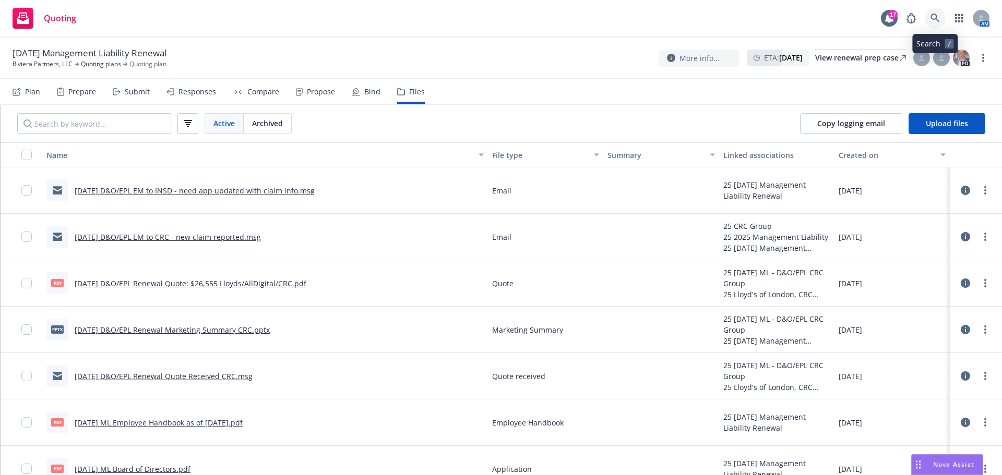
click at [941, 20] on link at bounding box center [935, 18] width 21 height 21
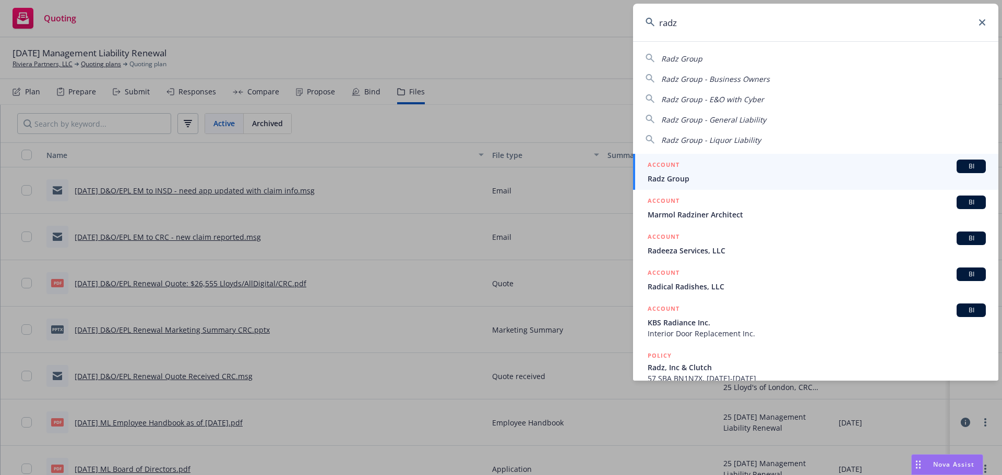
click at [730, 173] on div "ACCOUNT BI" at bounding box center [817, 167] width 338 height 14
